Goal: Task Accomplishment & Management: Use online tool/utility

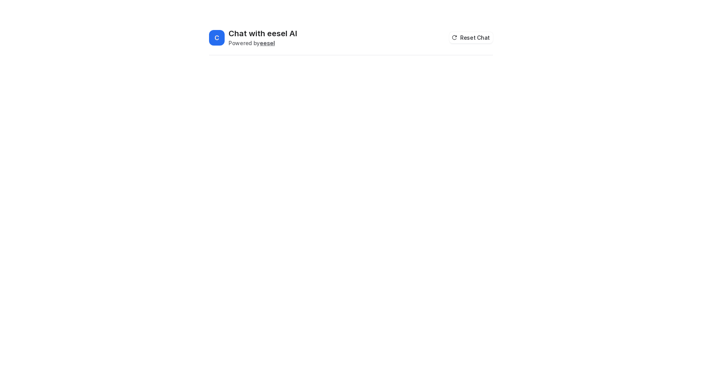
click at [269, 33] on h2 "Chat with eesel AI" at bounding box center [262, 33] width 69 height 11
click at [256, 34] on h2 "Chat with eesel AI" at bounding box center [262, 33] width 69 height 11
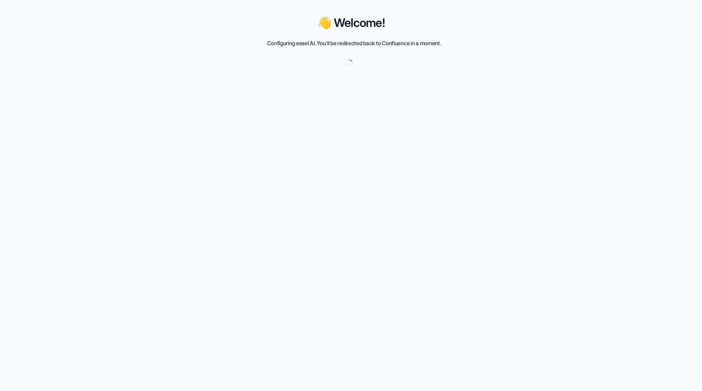
click at [69, 51] on div "👋 Welcome! Configuring eesel AI. You'll be redirected back to Confluence in a m…" at bounding box center [351, 195] width 702 height 391
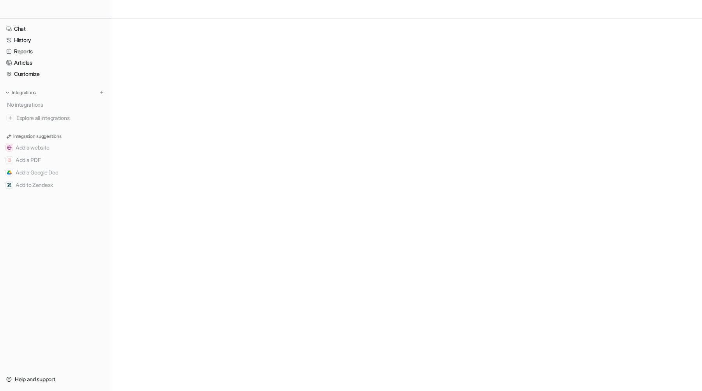
click at [33, 11] on div at bounding box center [56, 9] width 112 height 19
click at [37, 8] on div at bounding box center [56, 9] width 112 height 19
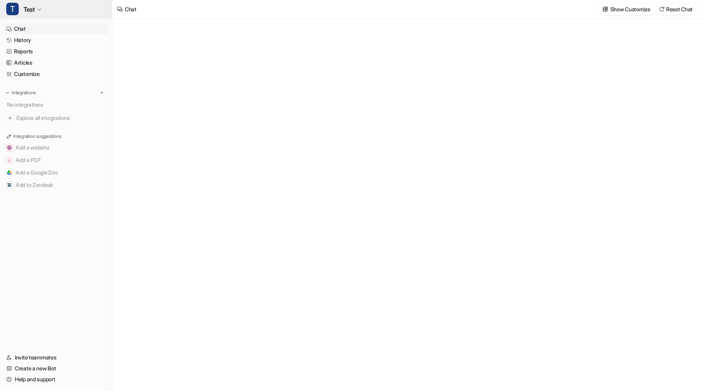
type textarea "**********"
click at [67, 7] on button "T Test" at bounding box center [56, 9] width 112 height 19
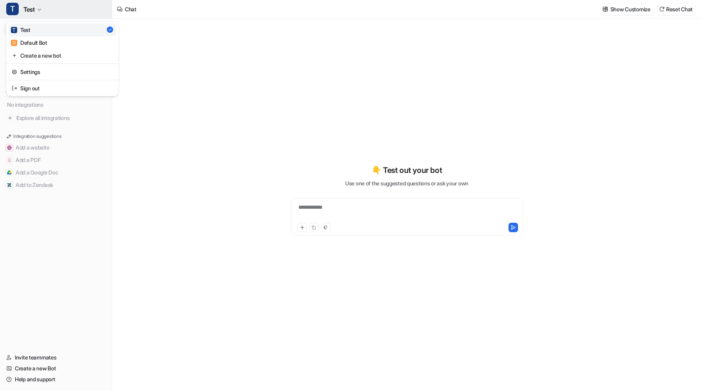
click at [67, 7] on button "T Test" at bounding box center [56, 9] width 112 height 19
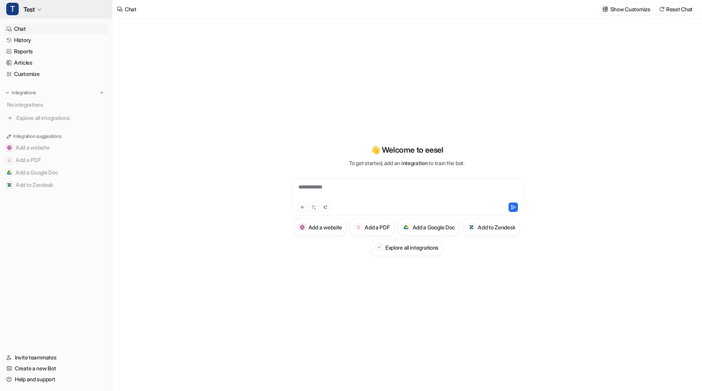
click at [39, 11] on icon "button" at bounding box center [39, 9] width 5 height 5
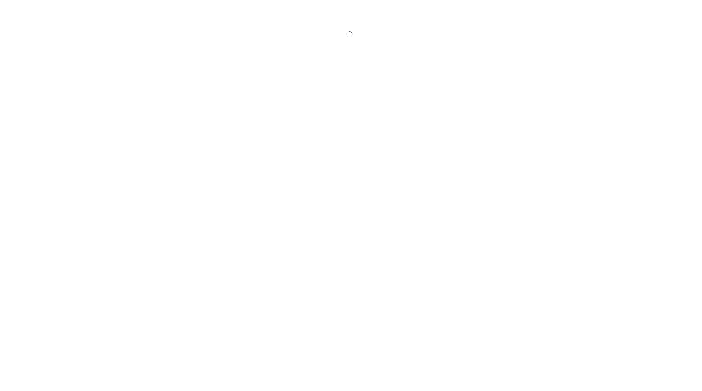
click at [336, 51] on body at bounding box center [351, 226] width 702 height 391
